Goal: Check status: Check status

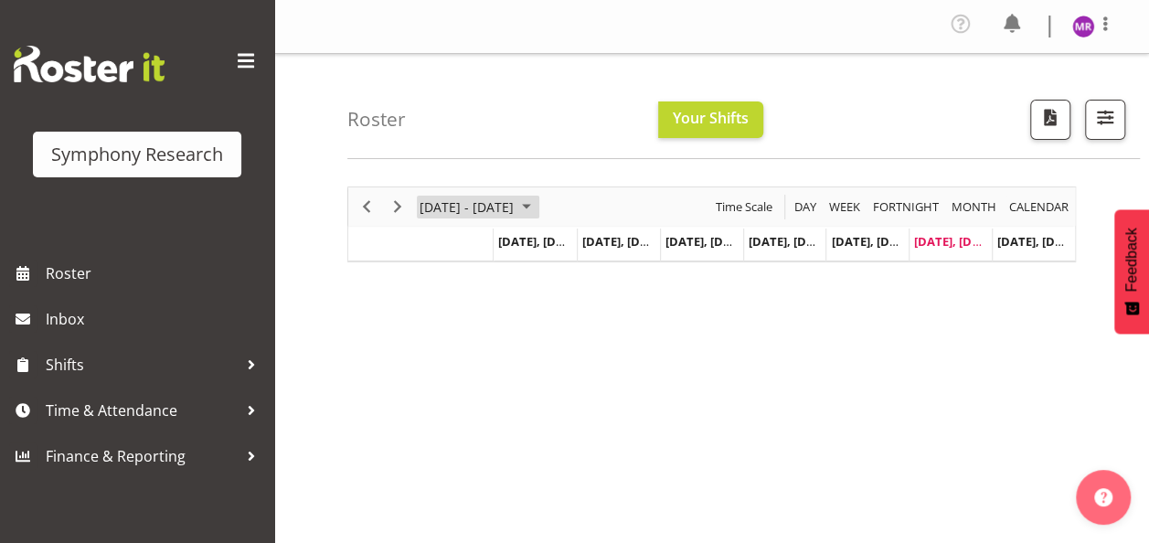
click at [538, 207] on span "September 01 - 07, 2025" at bounding box center [527, 207] width 22 height 23
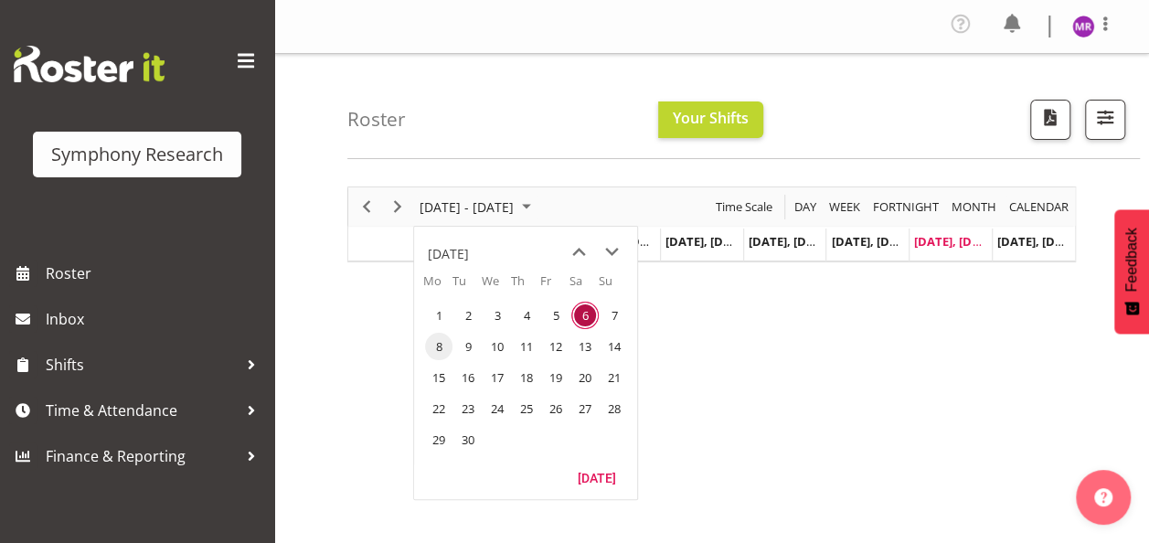
click at [437, 349] on span "8" at bounding box center [438, 346] width 27 height 27
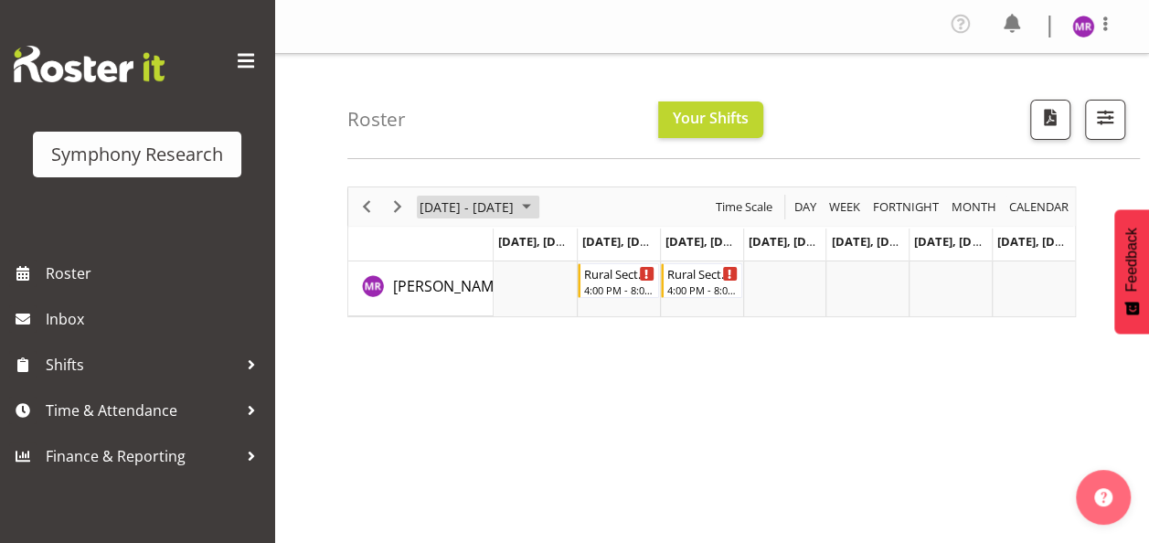
click at [538, 203] on span "September 08 - 14, 2025" at bounding box center [527, 207] width 22 height 23
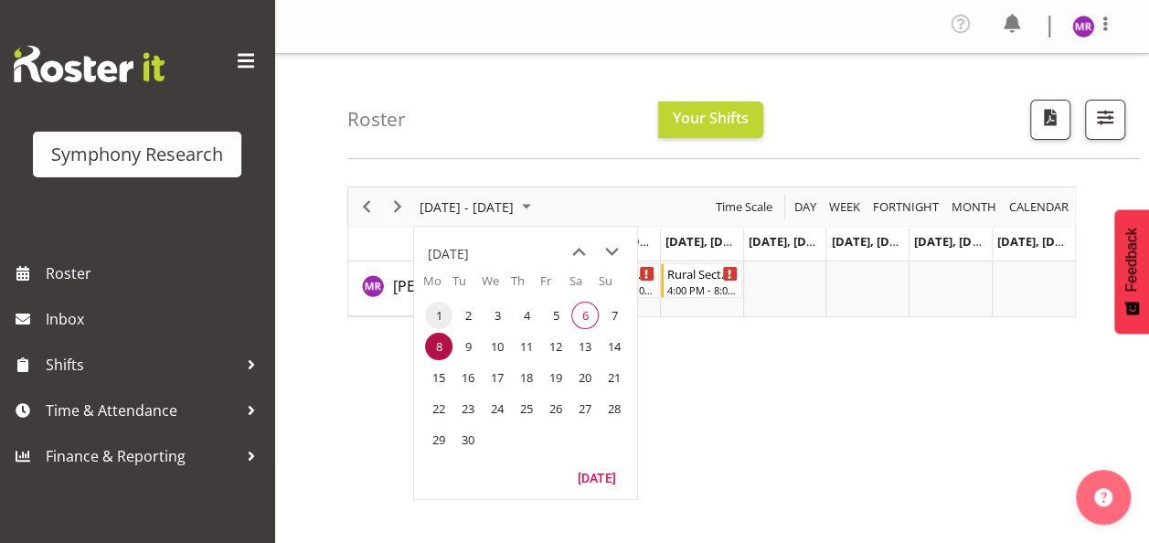
click at [441, 319] on span "1" at bounding box center [438, 315] width 27 height 27
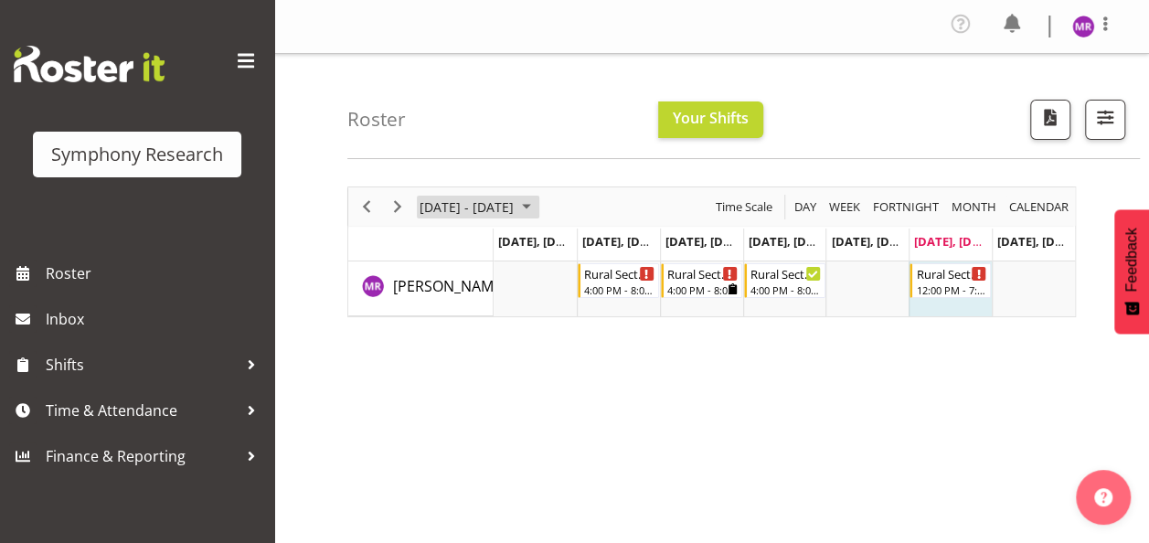
click at [516, 200] on span "[DATE] - [DATE]" at bounding box center [467, 207] width 98 height 23
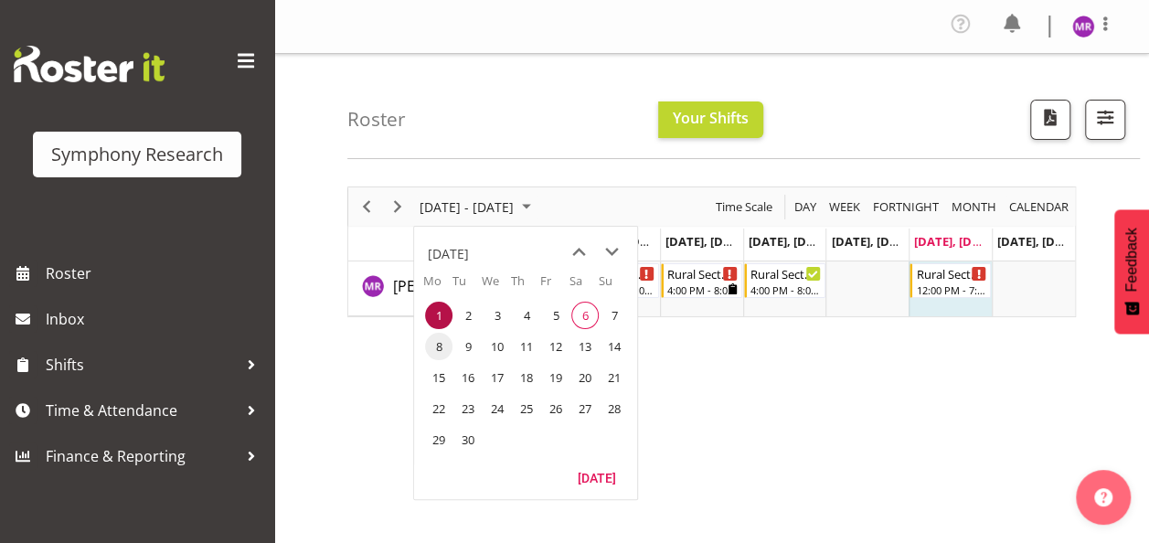
click at [440, 343] on span "8" at bounding box center [438, 346] width 27 height 27
